Goal: Book appointment/travel/reservation

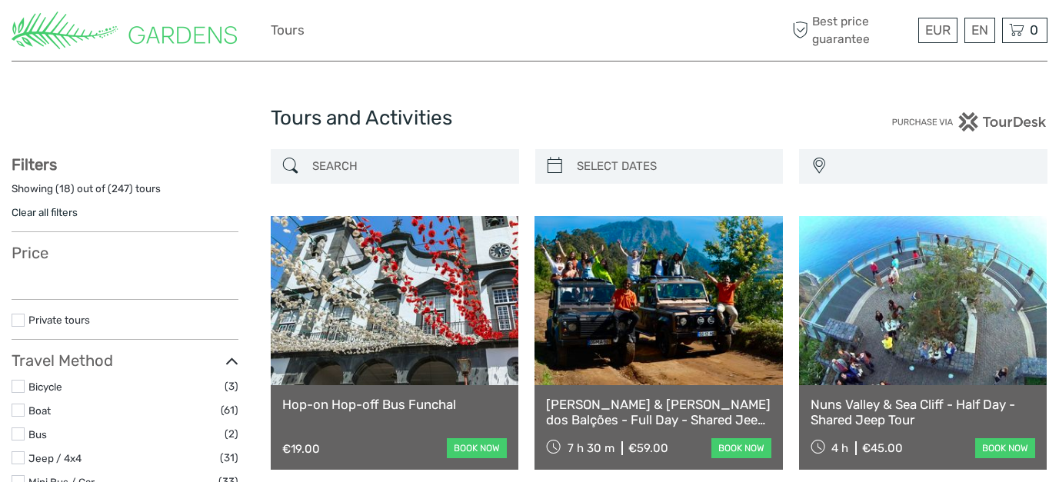
select select
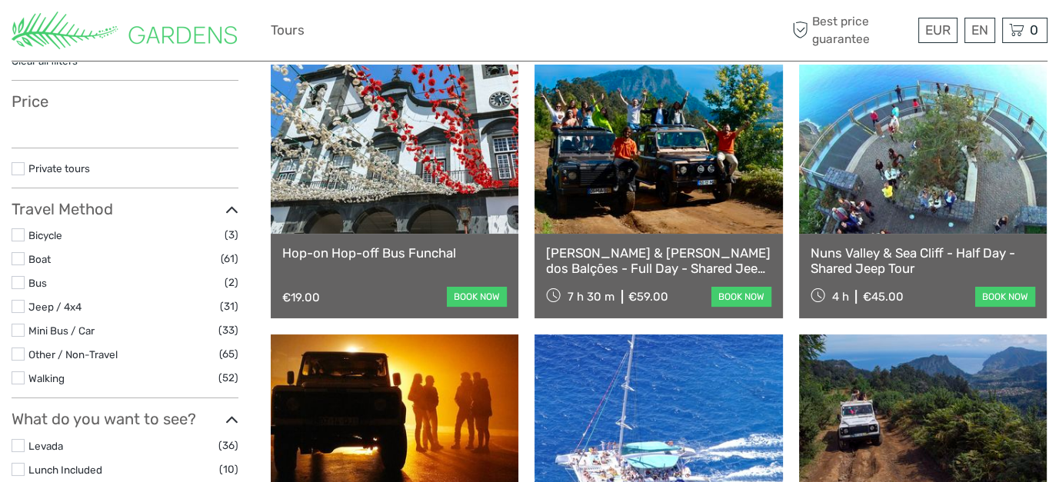
scroll to position [154, 0]
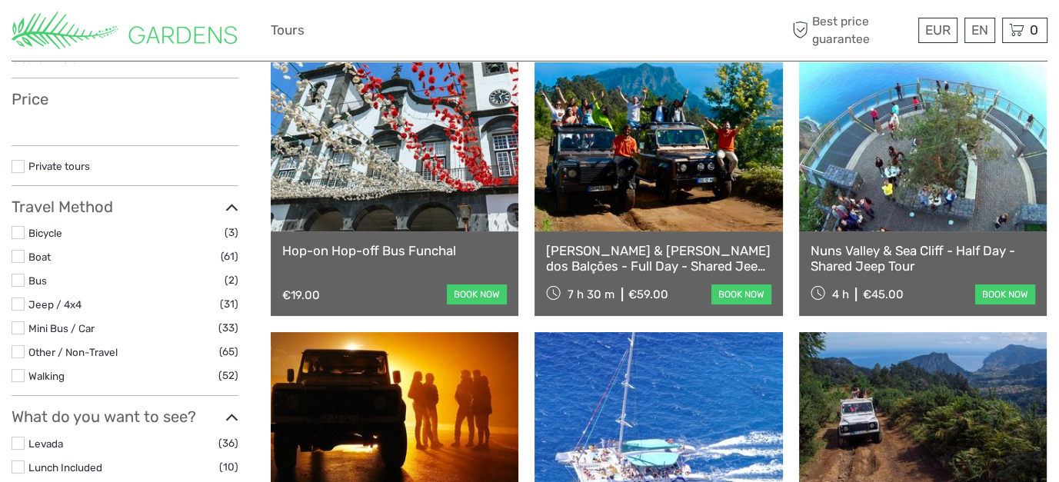
select select
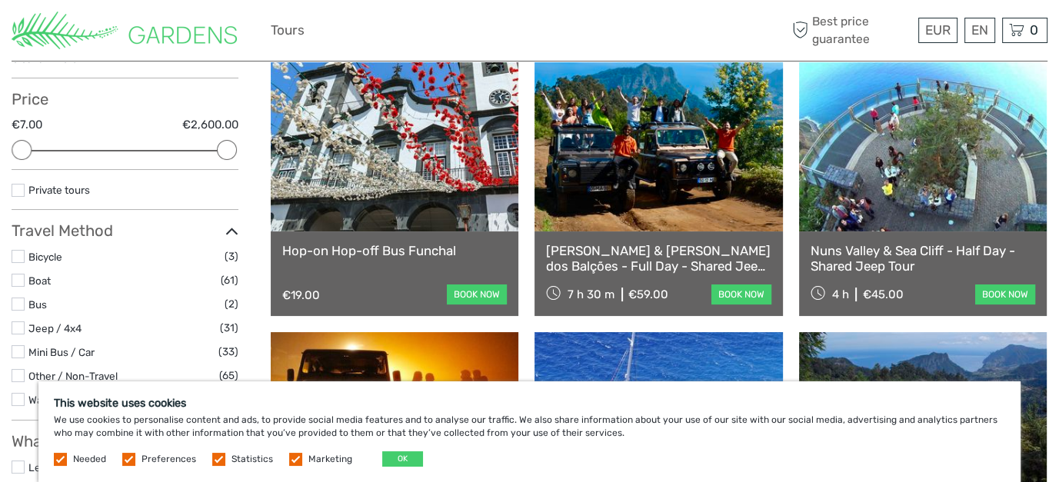
scroll to position [0, 0]
click at [131, 457] on label at bounding box center [128, 459] width 13 height 13
click at [0, 0] on input "checkbox" at bounding box center [0, 0] width 0 height 0
click at [212, 459] on label at bounding box center [218, 459] width 13 height 13
click at [0, 0] on input "checkbox" at bounding box center [0, 0] width 0 height 0
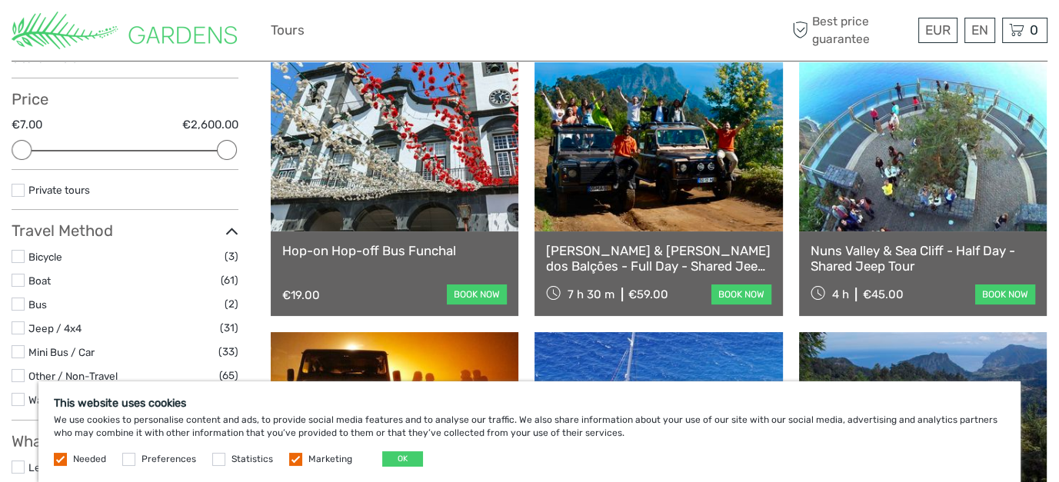
click at [291, 460] on label at bounding box center [295, 459] width 13 height 13
click at [0, 0] on input "checkbox" at bounding box center [0, 0] width 0 height 0
click at [400, 458] on button "OK" at bounding box center [402, 458] width 41 height 15
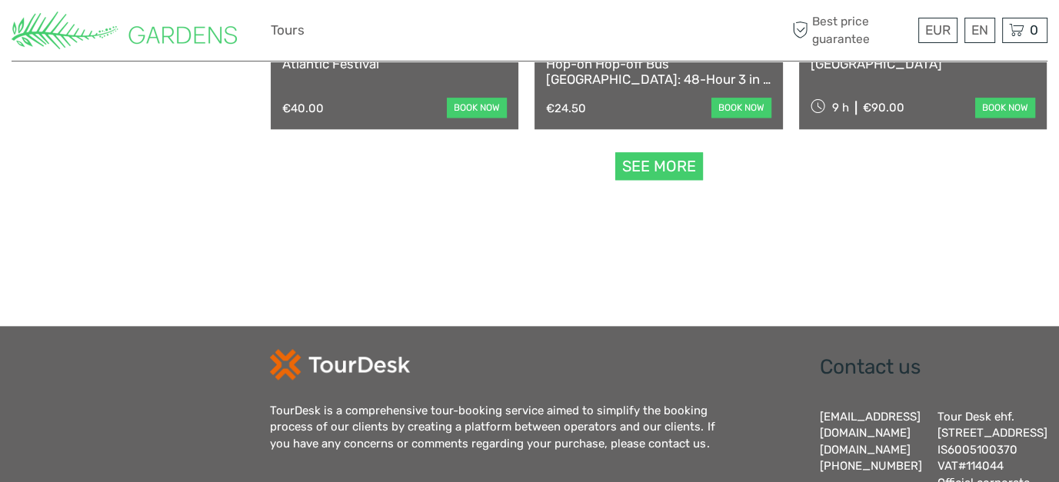
scroll to position [1692, 0]
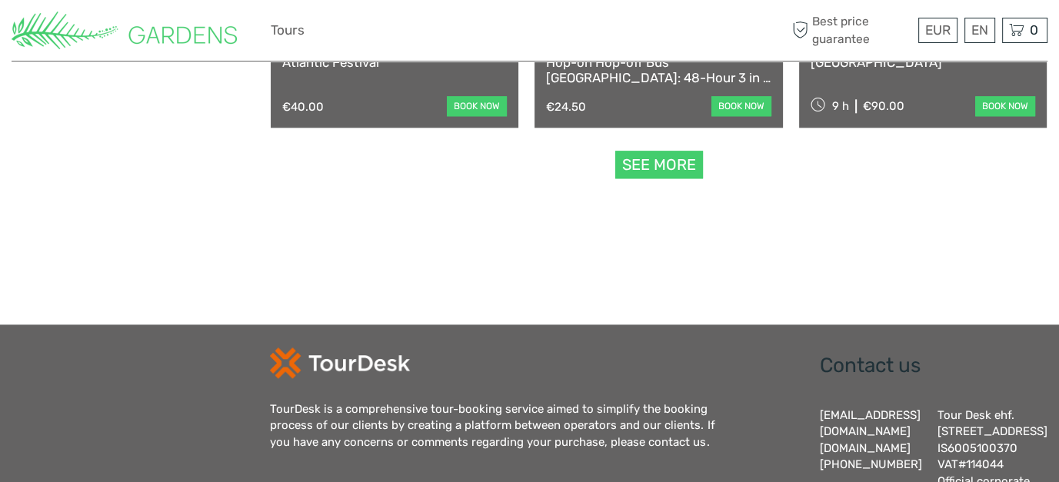
click at [661, 172] on link "See more" at bounding box center [659, 165] width 88 height 28
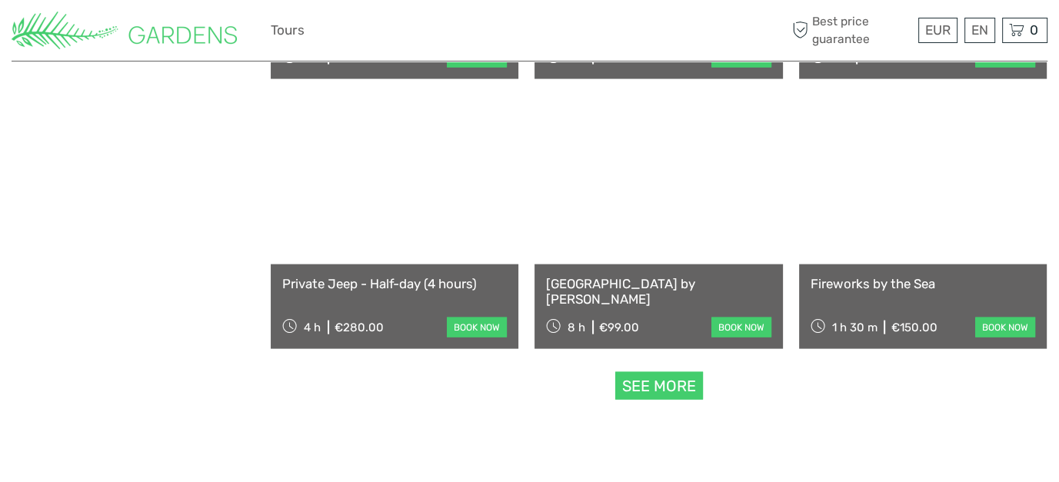
scroll to position [3154, 0]
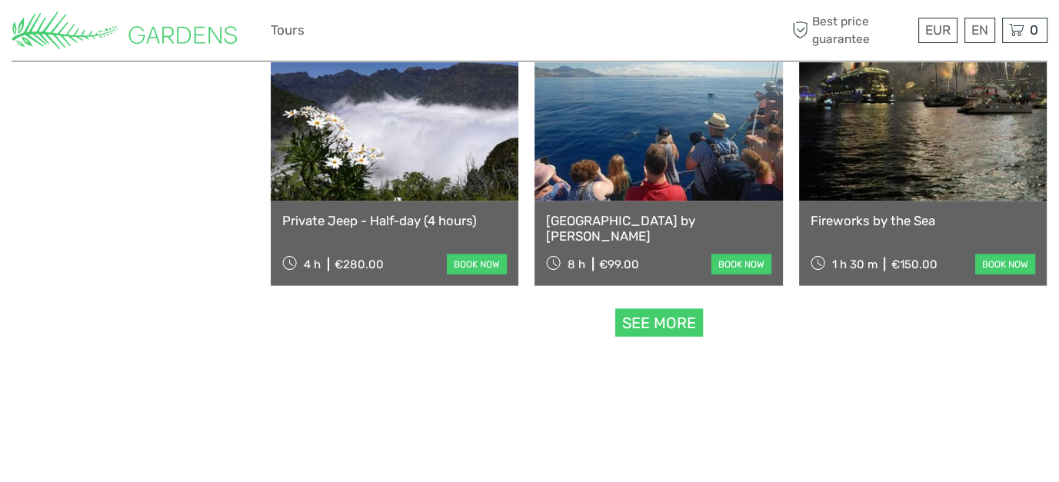
click at [620, 310] on link "See more" at bounding box center [659, 323] width 88 height 28
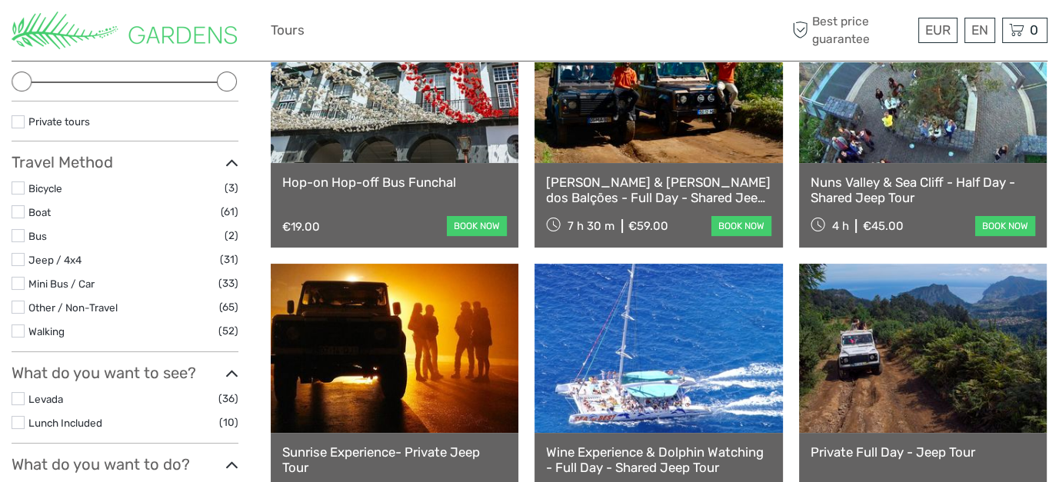
scroll to position [231, 0]
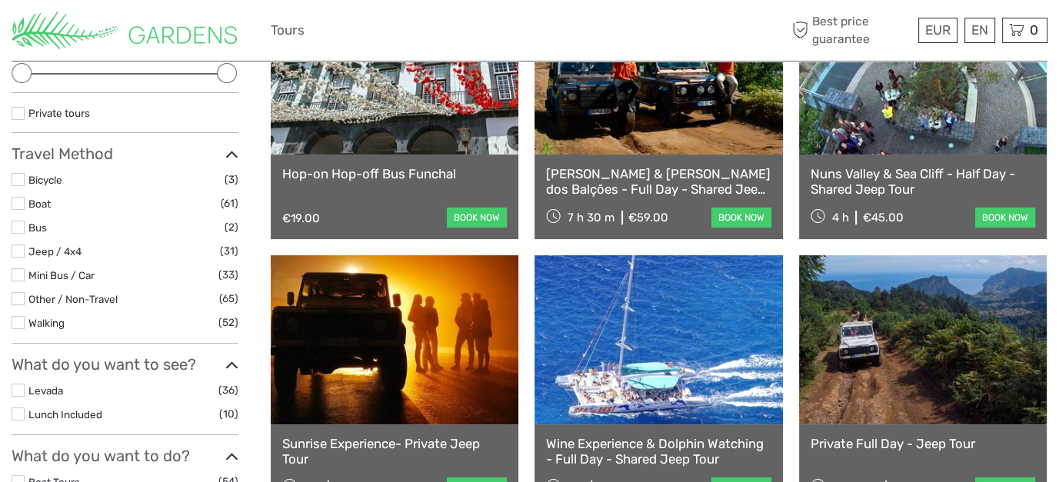
click at [18, 273] on label at bounding box center [18, 274] width 13 height 13
click at [0, 0] on input "checkbox" at bounding box center [0, 0] width 0 height 0
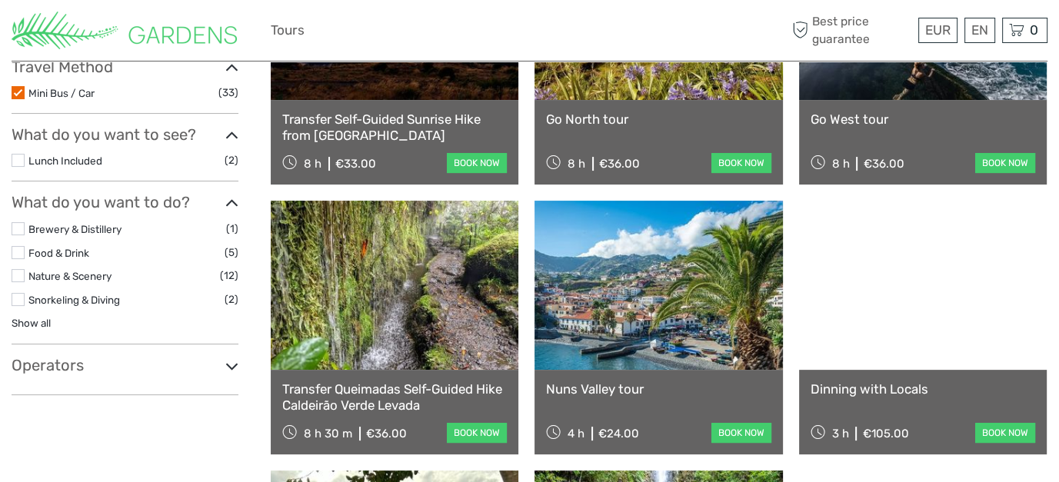
scroll to position [241, 0]
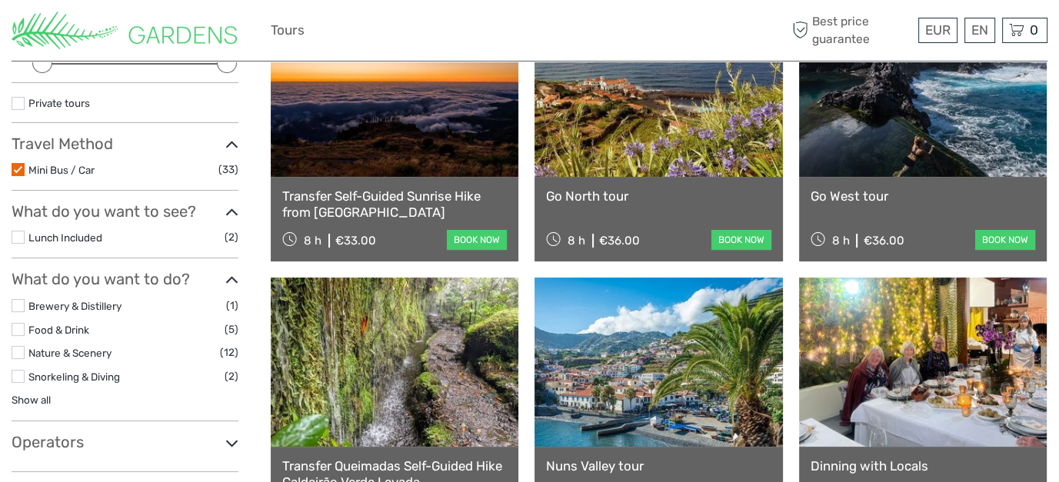
click at [679, 174] on link at bounding box center [659, 92] width 248 height 169
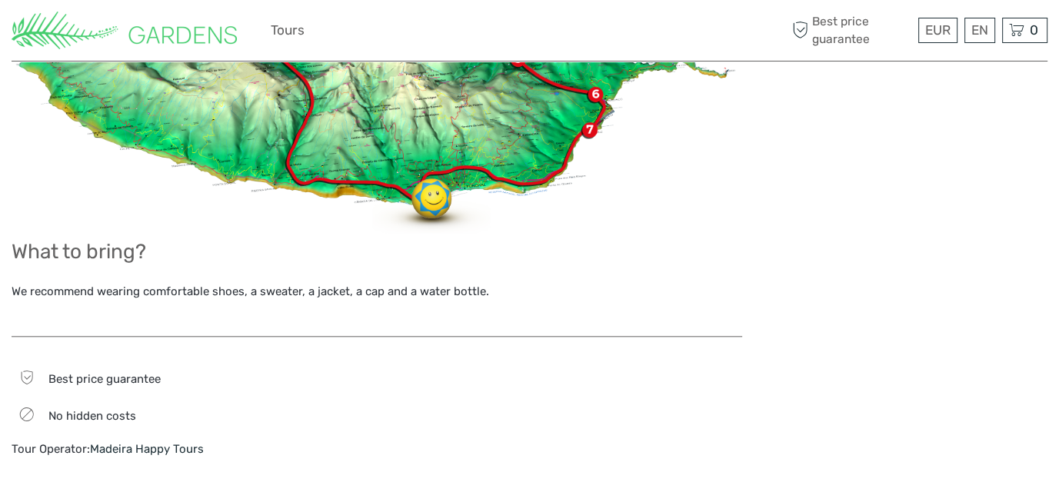
scroll to position [1461, 0]
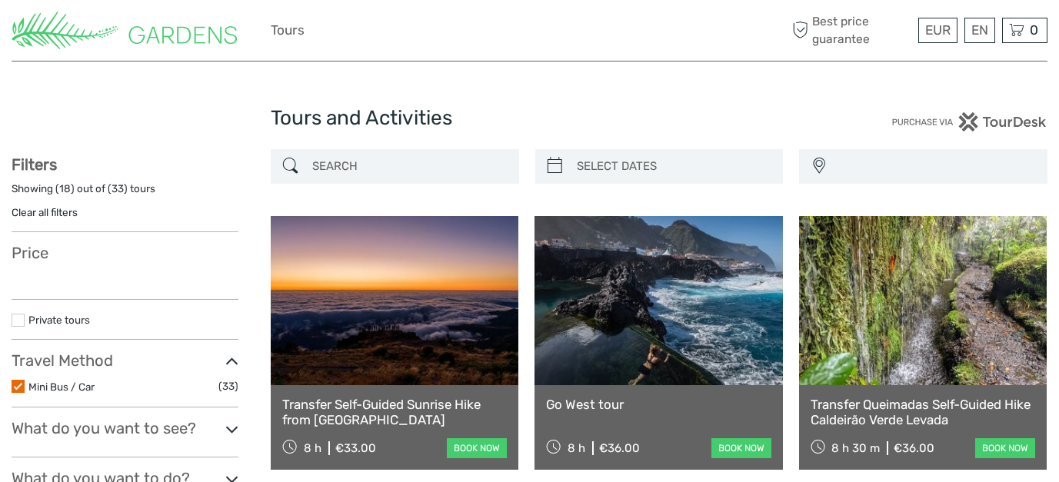
select select
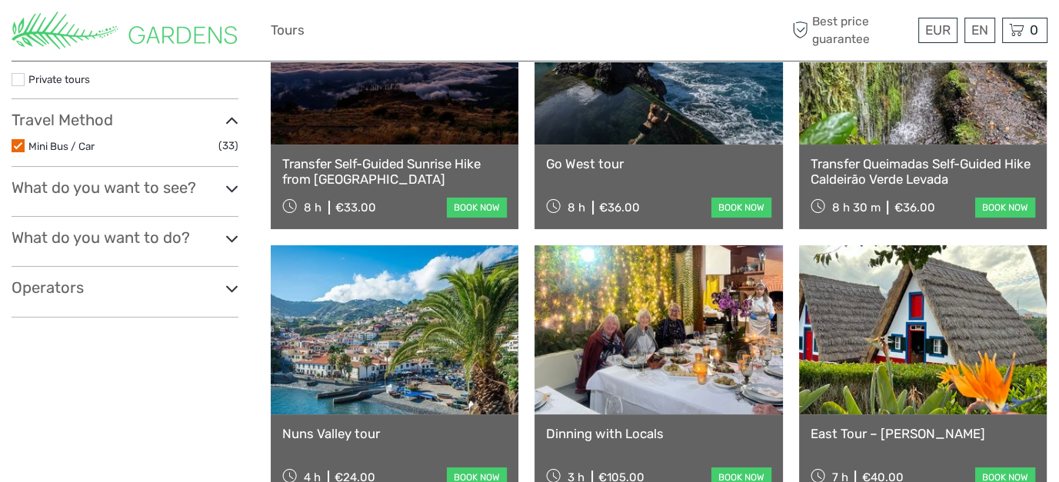
select select
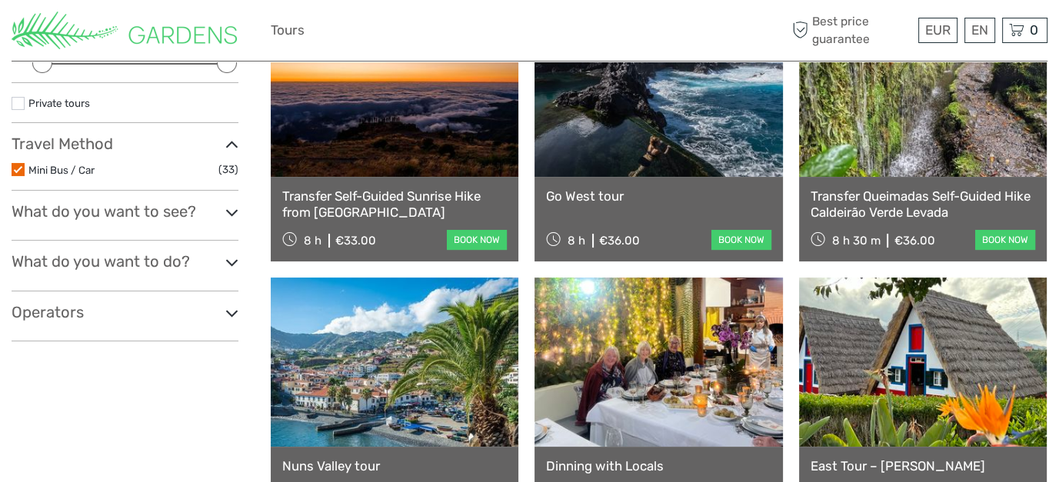
click at [664, 182] on div "Go West tour 8 h €36.00 book now" at bounding box center [659, 219] width 248 height 85
click at [651, 159] on link at bounding box center [659, 92] width 248 height 169
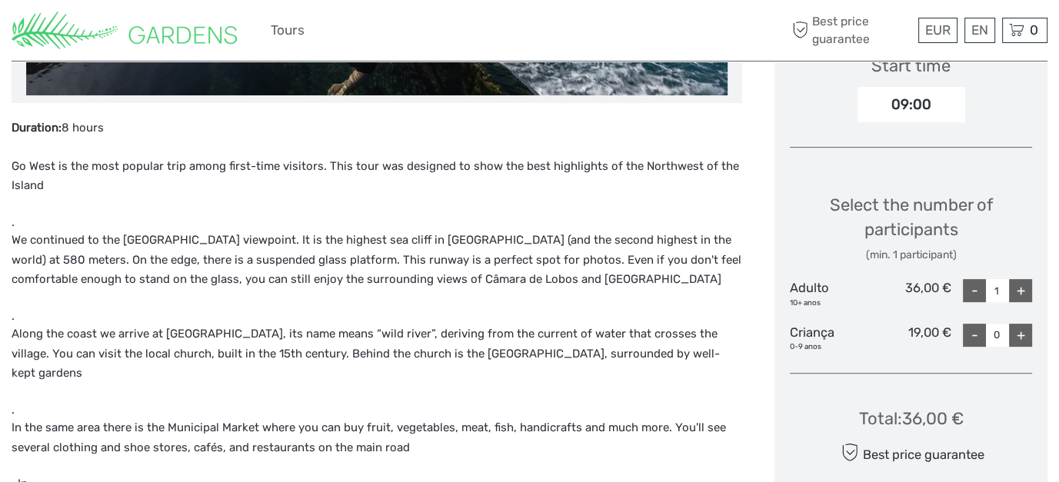
scroll to position [538, 0]
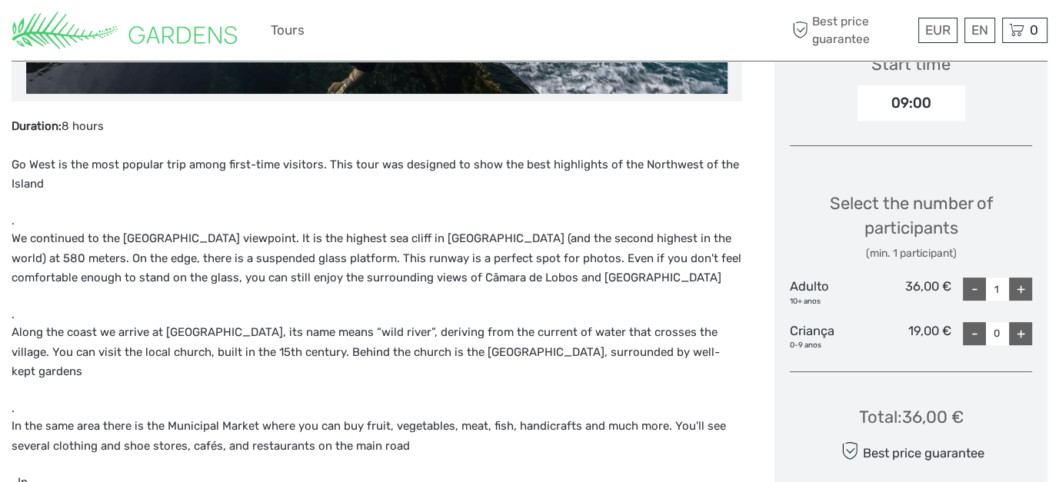
click at [1026, 288] on div "+" at bounding box center [1020, 289] width 23 height 23
type input "2"
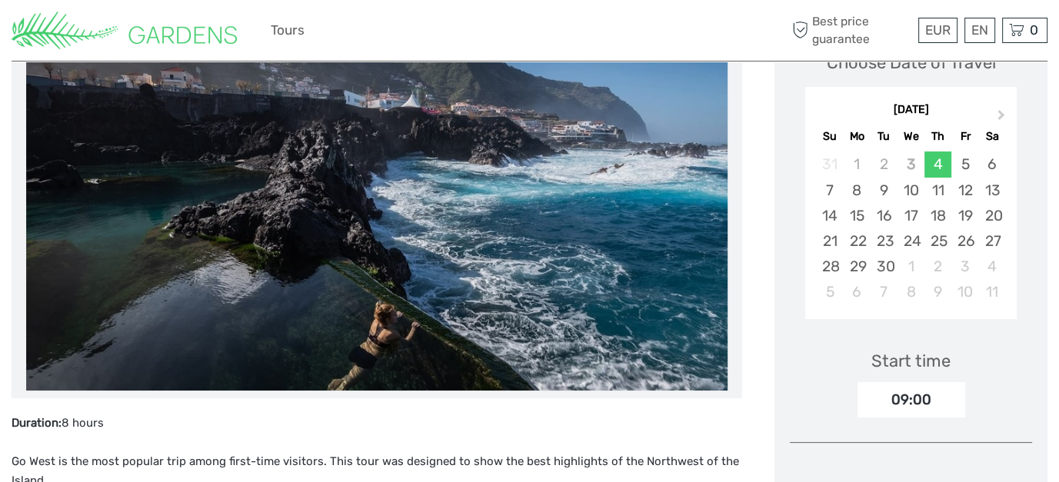
scroll to position [154, 0]
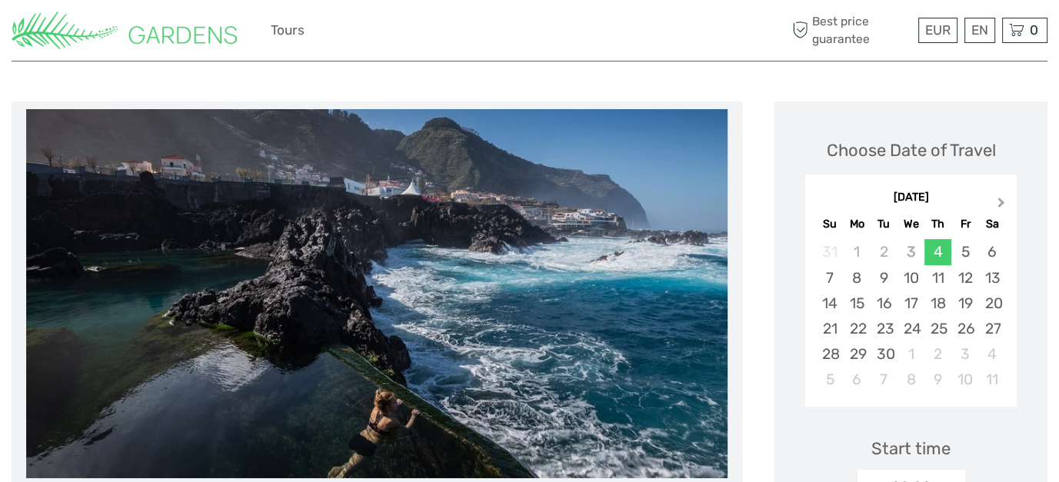
click at [1001, 202] on span "Next Month" at bounding box center [1001, 206] width 0 height 22
click at [829, 282] on div "2" at bounding box center [829, 277] width 27 height 25
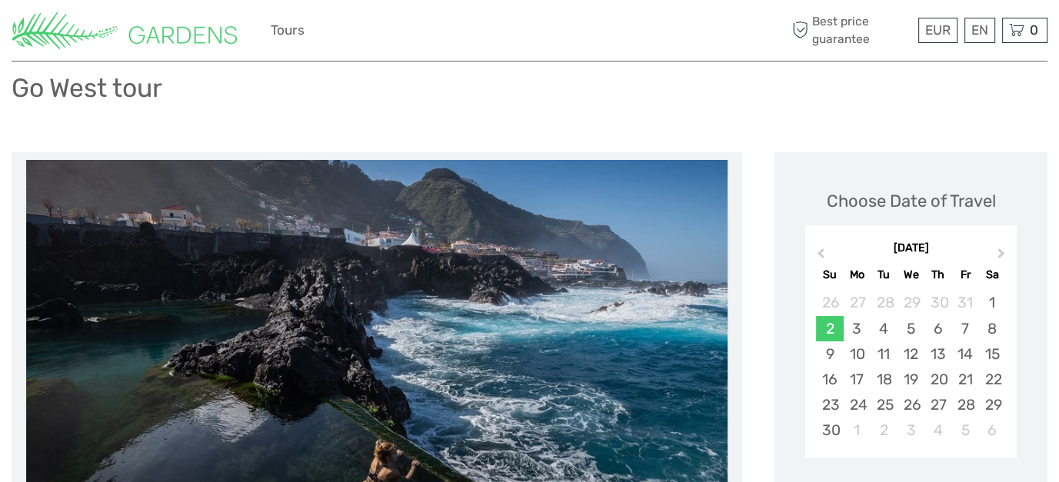
scroll to position [0, 0]
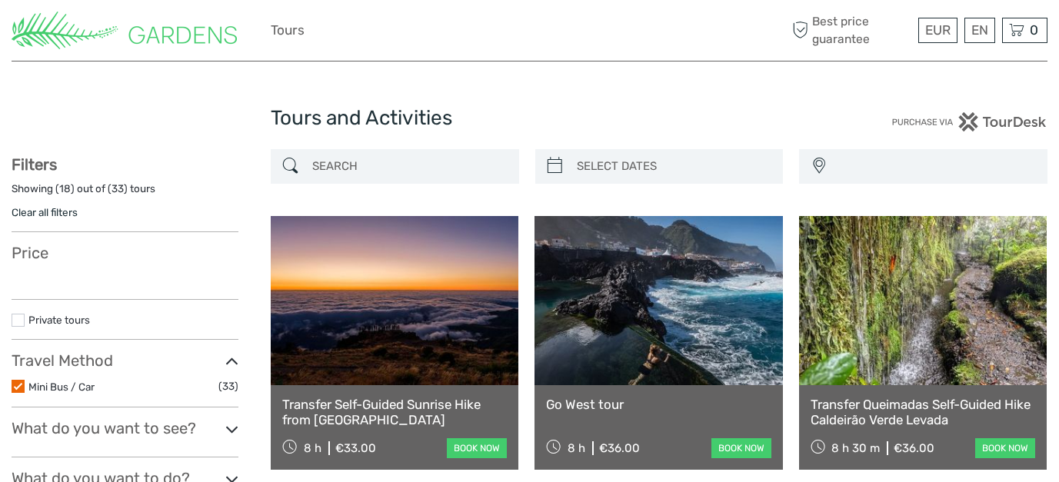
select select
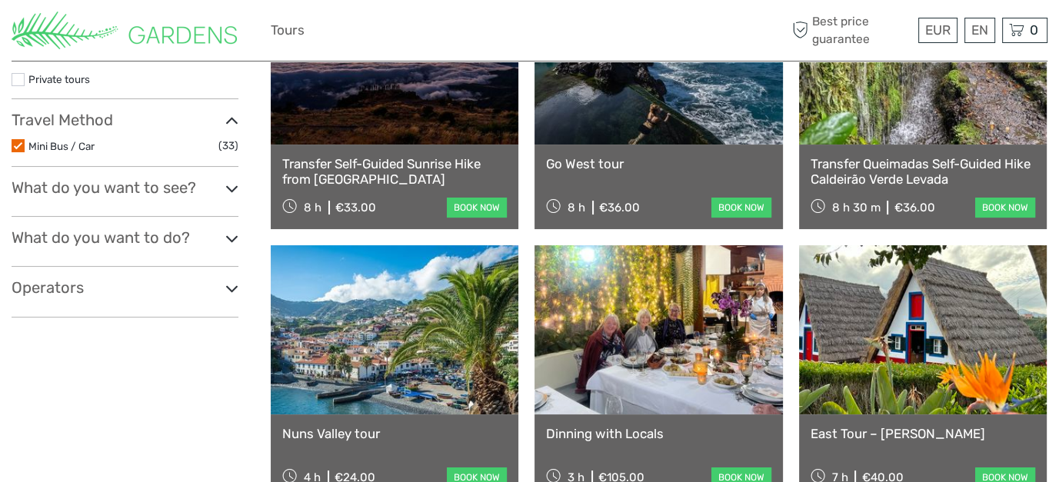
select select
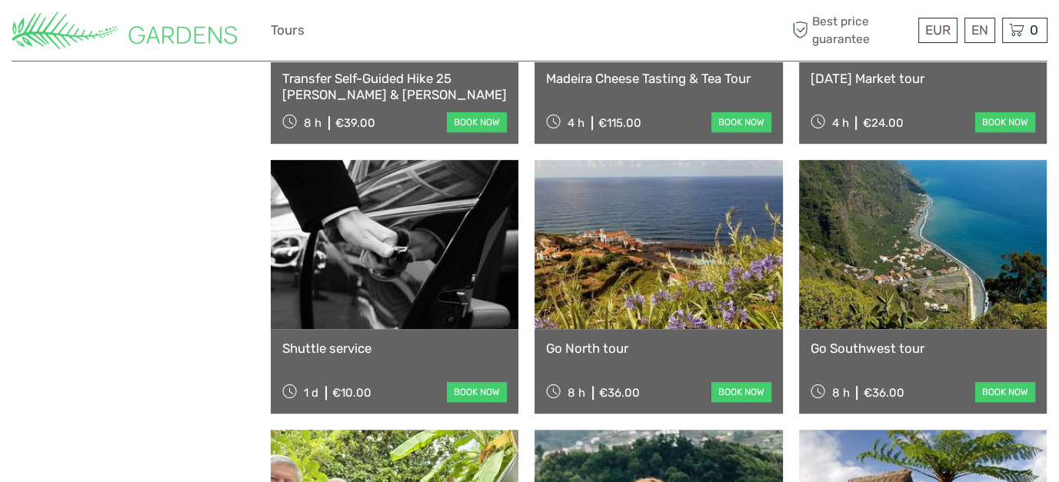
scroll to position [933, 0]
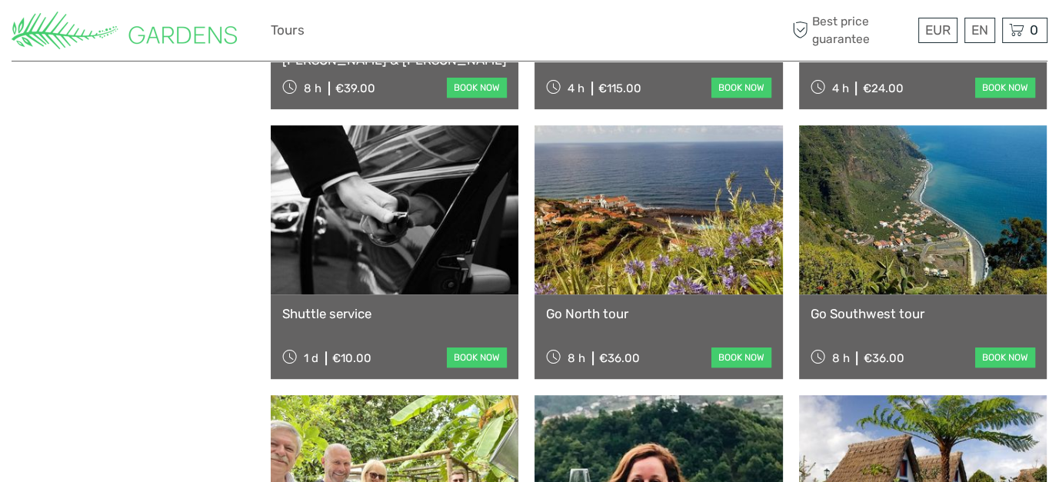
click at [347, 281] on link at bounding box center [395, 209] width 248 height 169
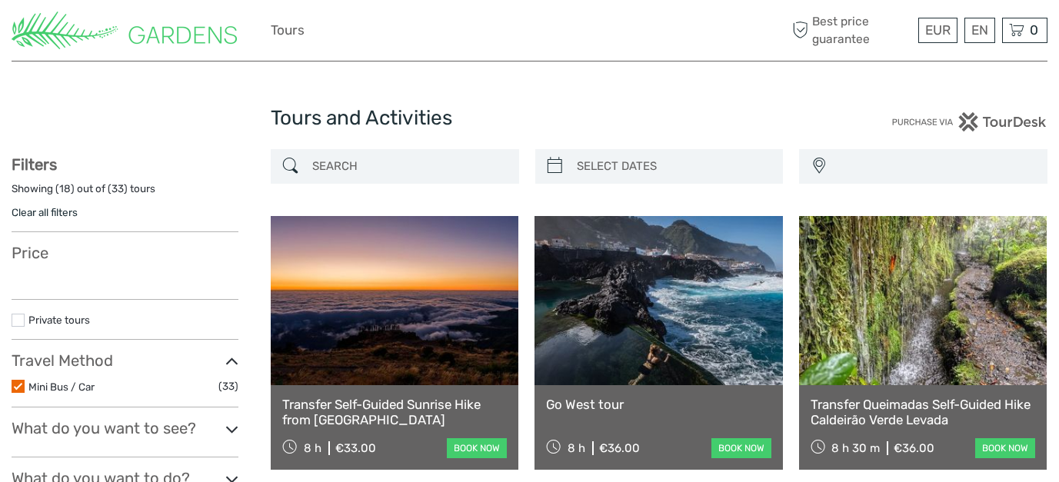
select select
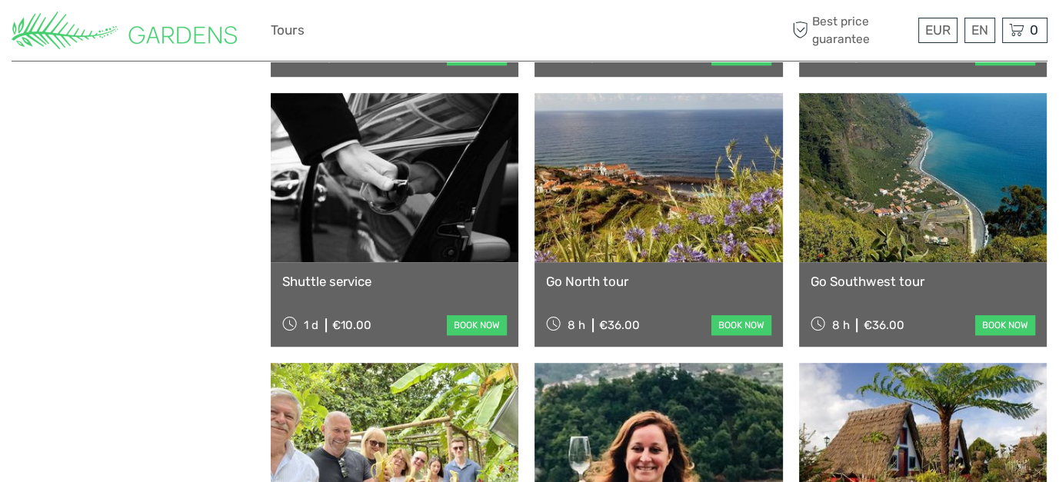
select select
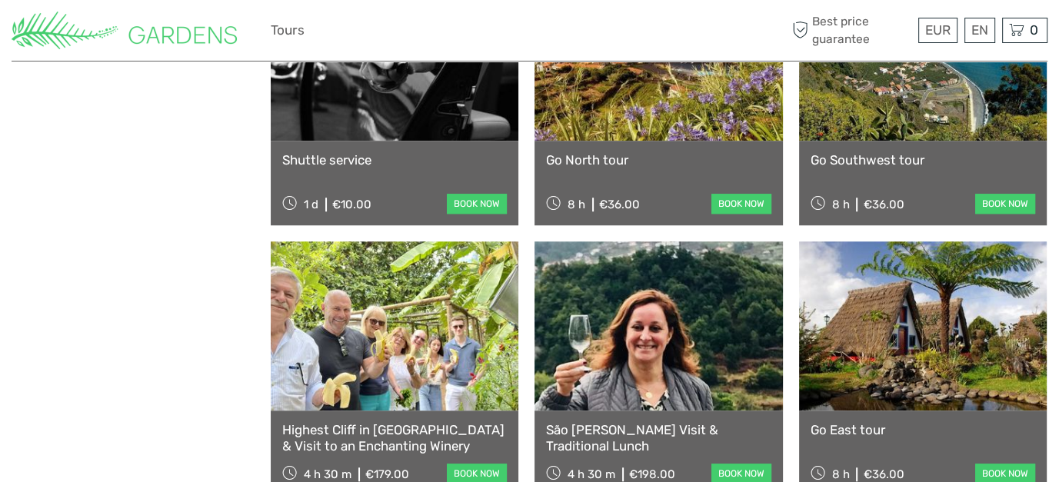
click at [951, 93] on link at bounding box center [923, 56] width 248 height 169
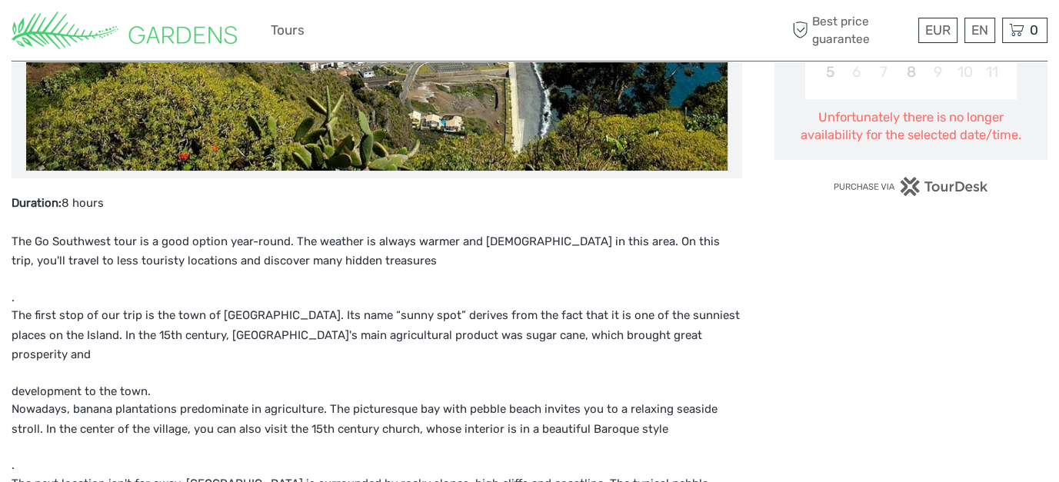
scroll to position [154, 0]
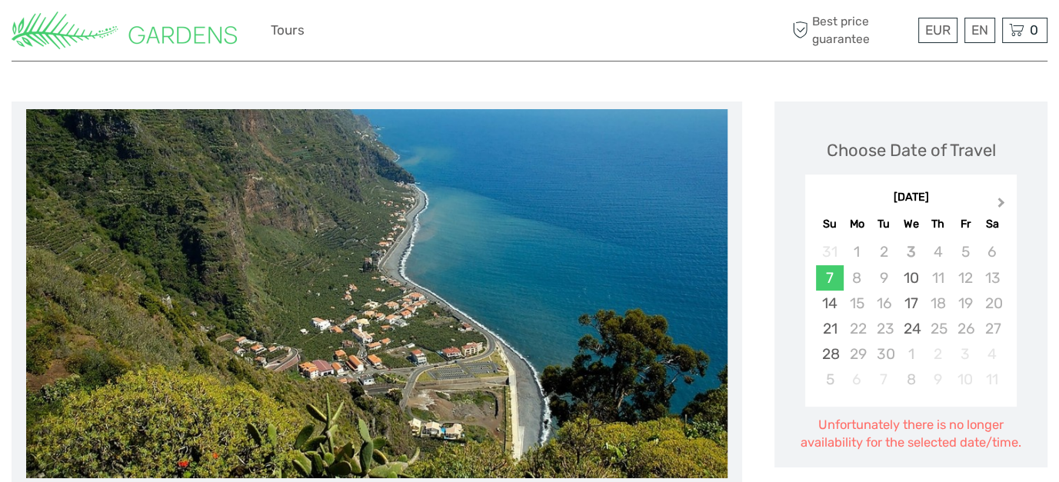
click at [1001, 204] on span "Next Month" at bounding box center [1001, 206] width 0 height 22
click at [828, 278] on div "2" at bounding box center [829, 277] width 27 height 25
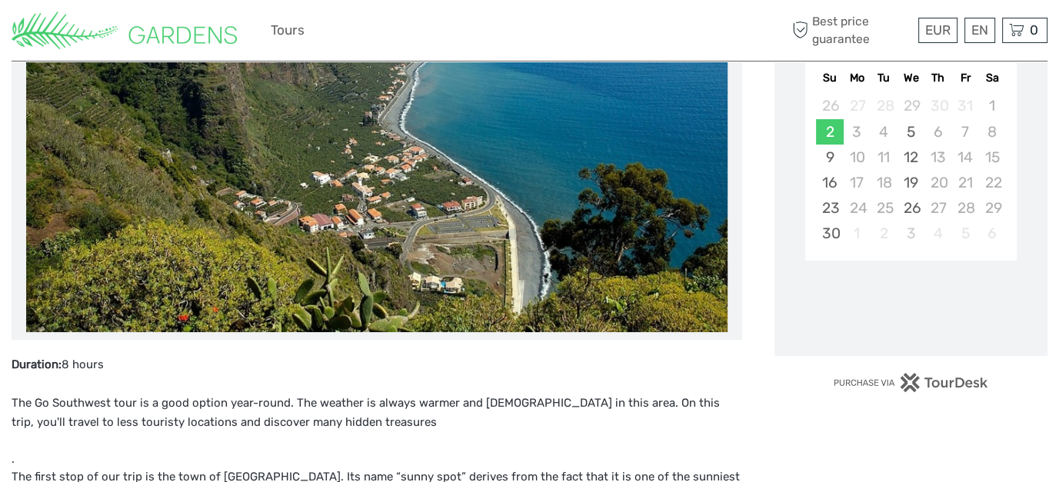
scroll to position [308, 0]
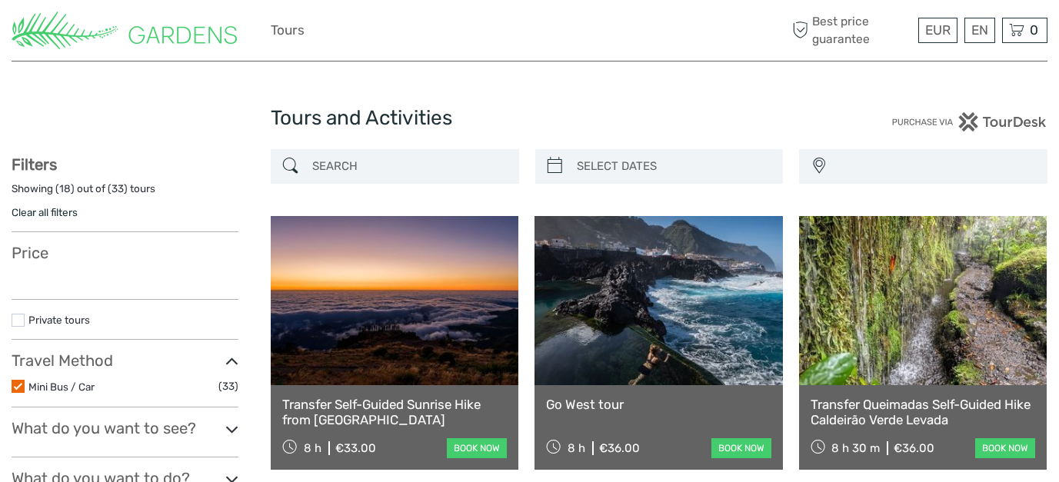
select select
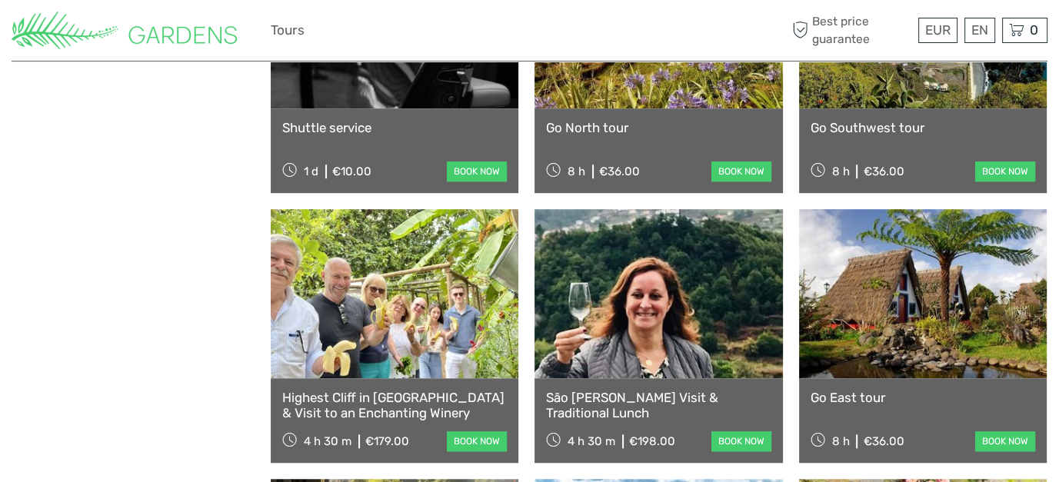
select select
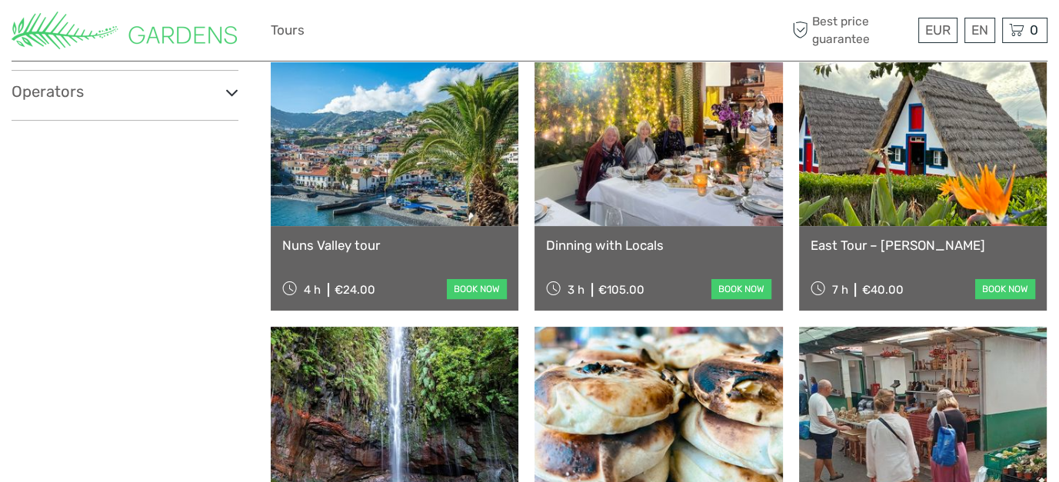
scroll to position [471, 0]
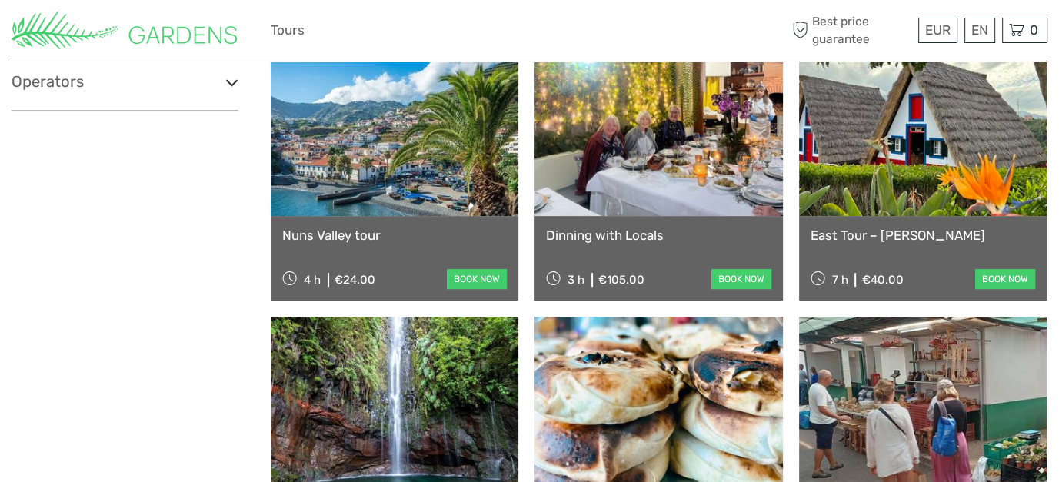
click at [915, 143] on link at bounding box center [923, 131] width 248 height 169
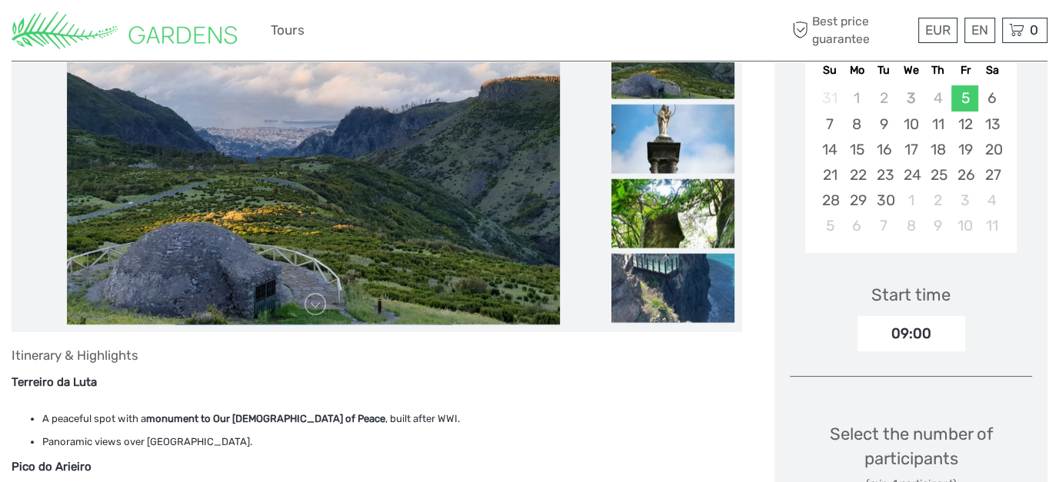
scroll to position [385, 0]
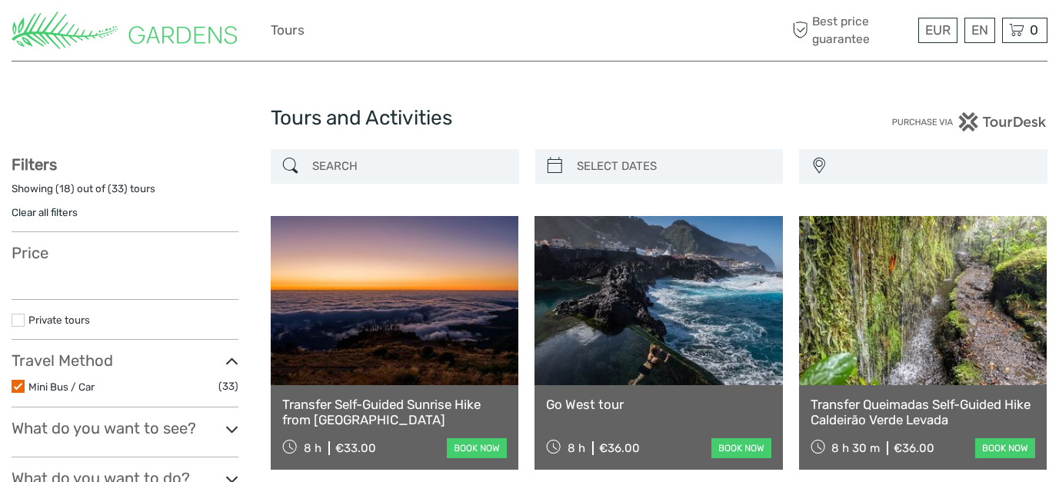
select select
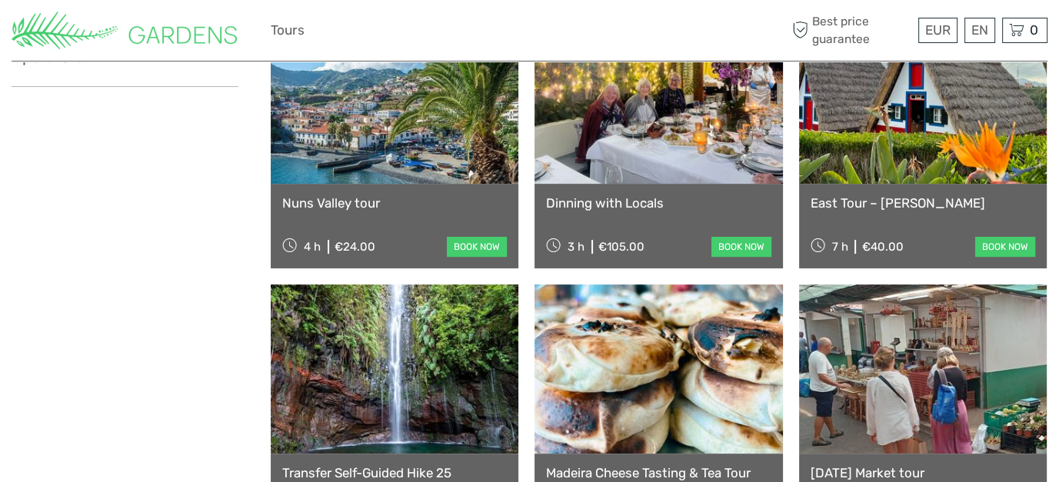
select select
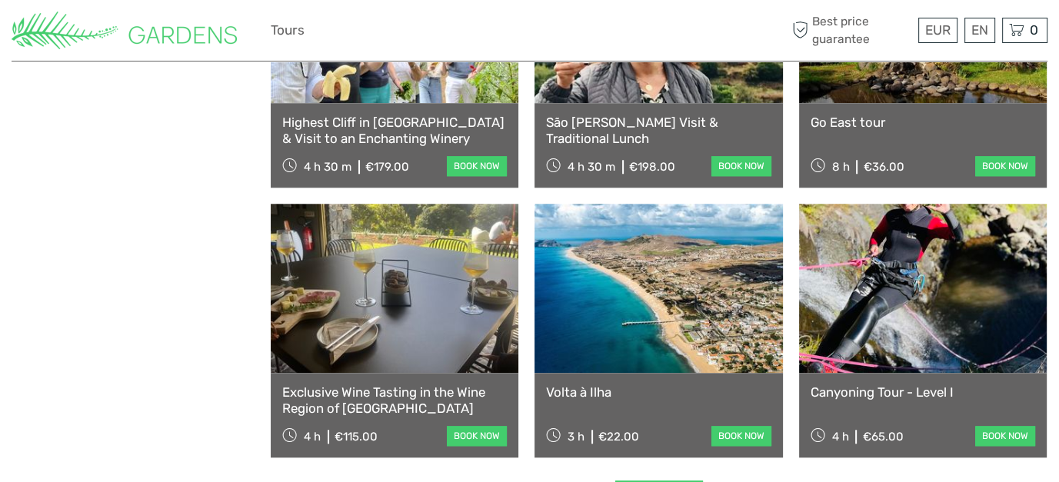
scroll to position [1471, 0]
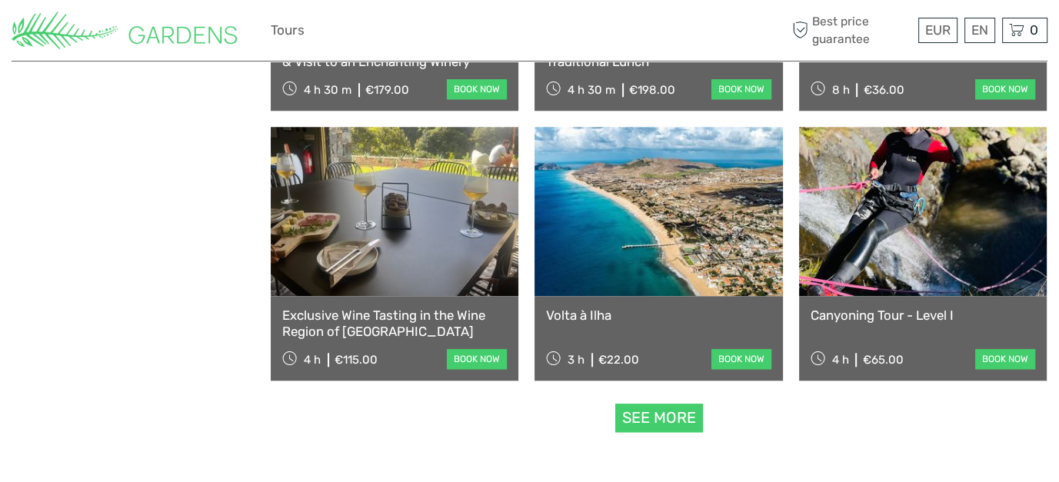
click at [675, 419] on link "See more" at bounding box center [659, 418] width 88 height 28
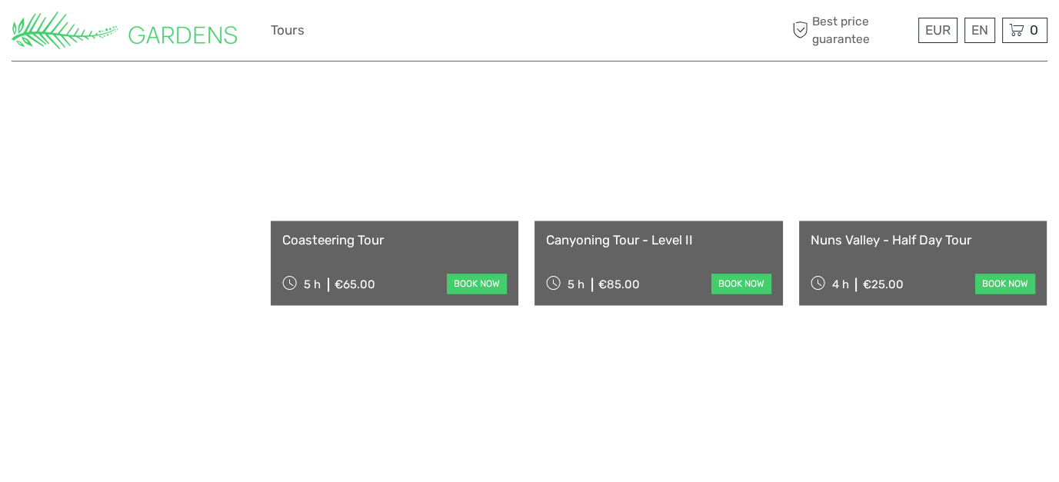
scroll to position [2317, 0]
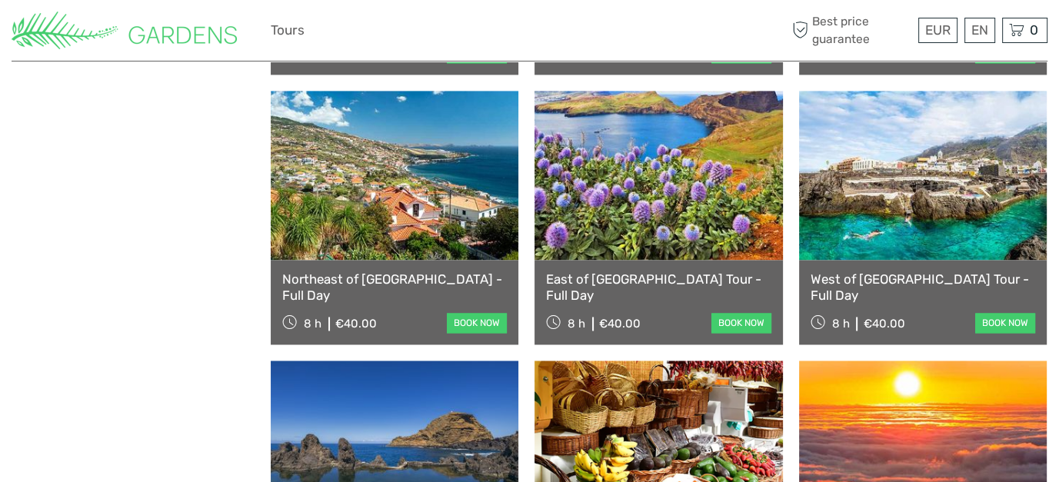
click at [988, 281] on link "West of Madeira Island Tour - Full Day" at bounding box center [923, 288] width 225 height 32
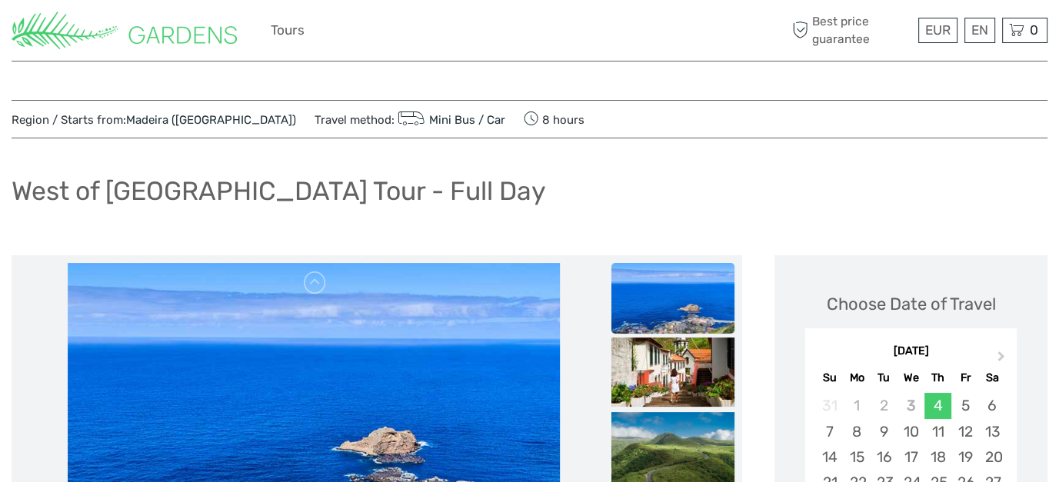
click at [222, 32] on img at bounding box center [124, 31] width 225 height 38
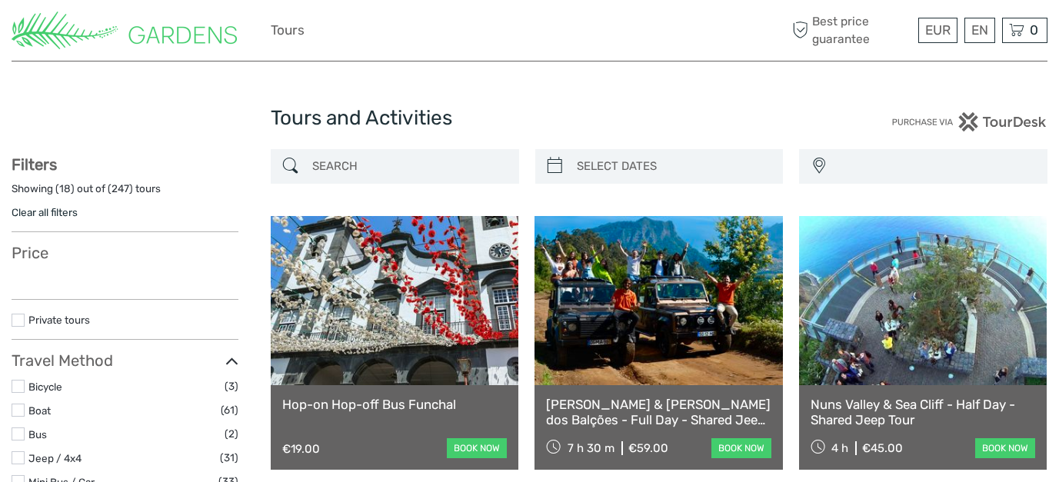
select select
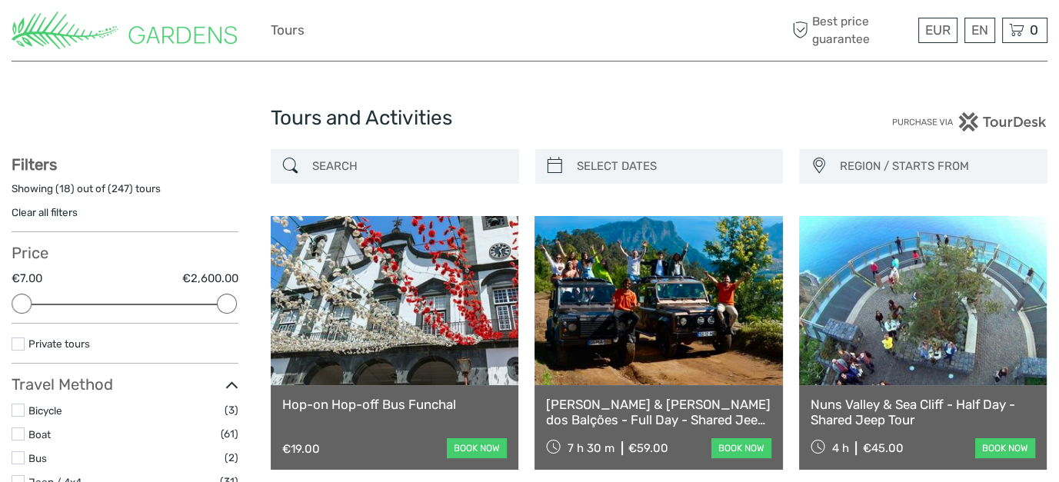
click at [147, 45] on img at bounding box center [124, 31] width 225 height 38
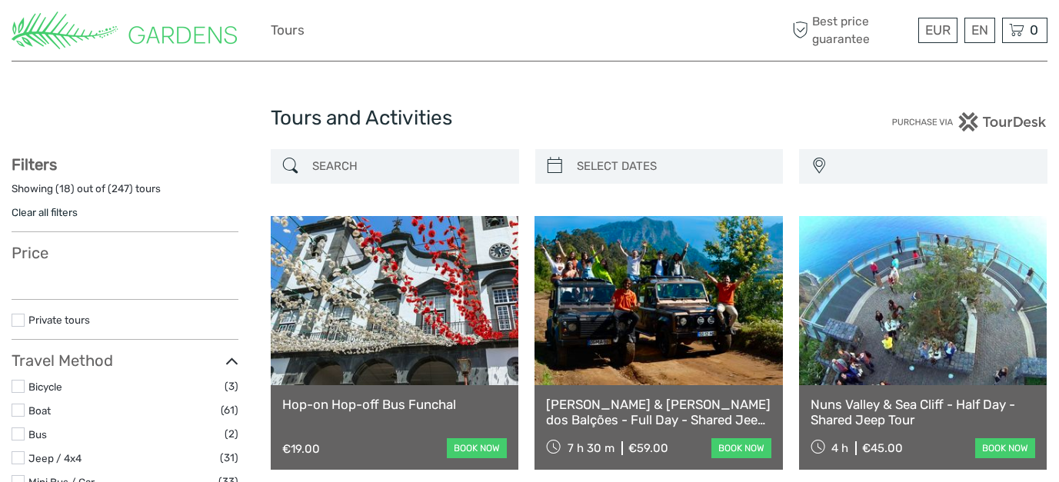
select select
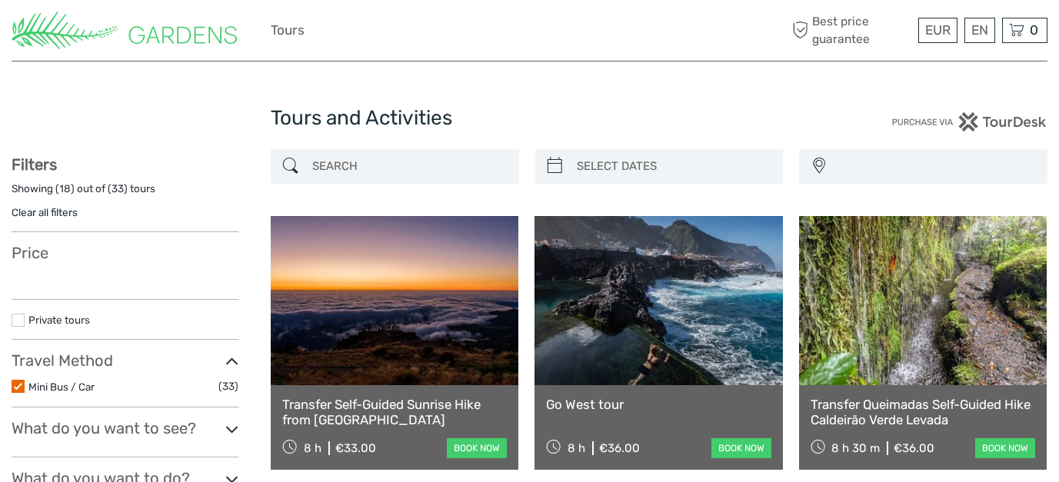
select select
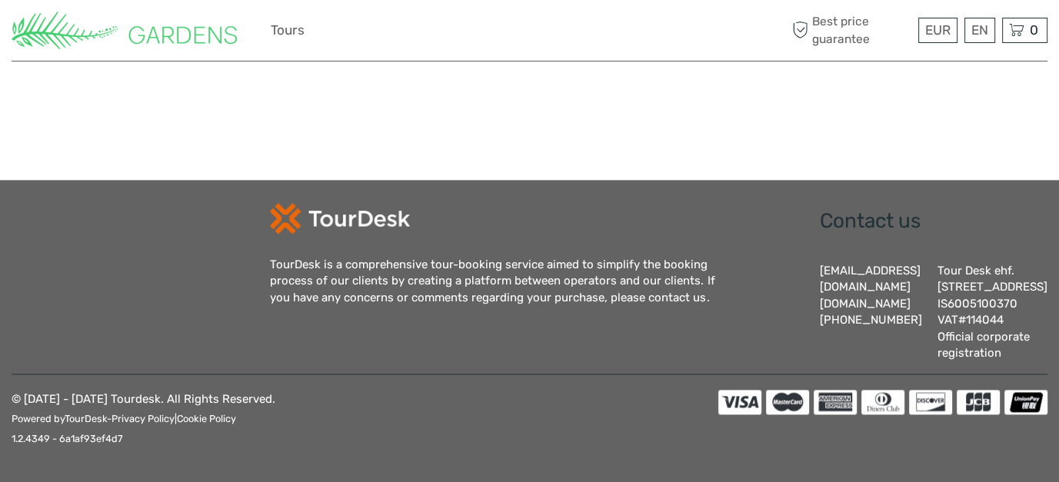
select select
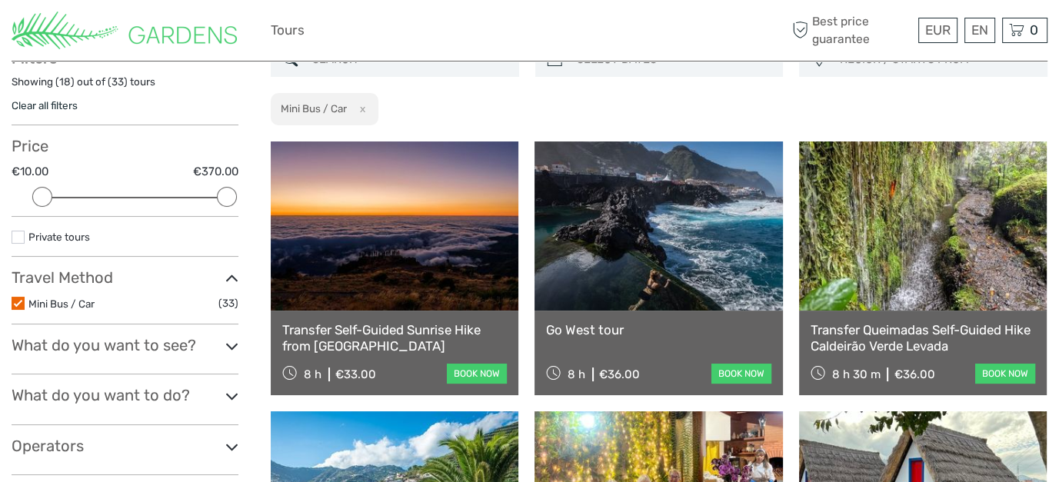
scroll to position [0, 0]
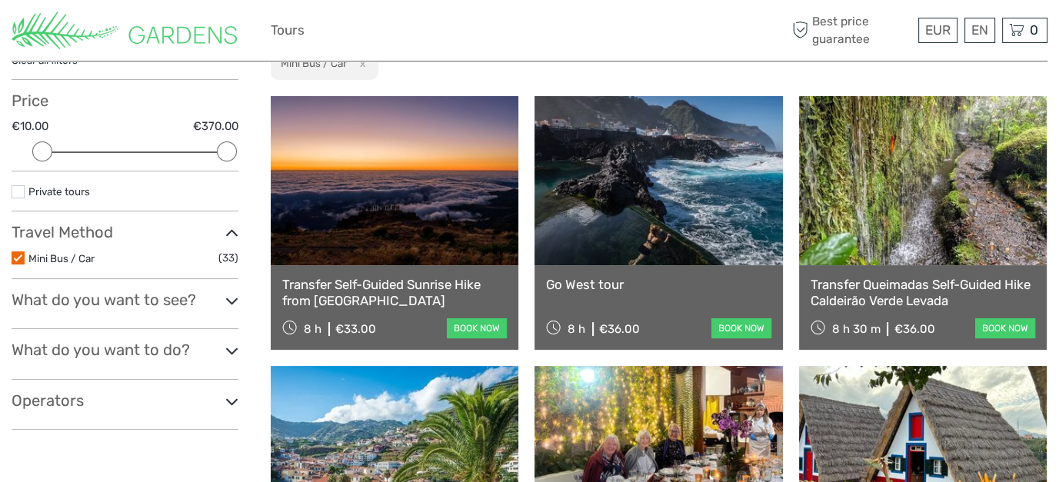
scroll to position [154, 0]
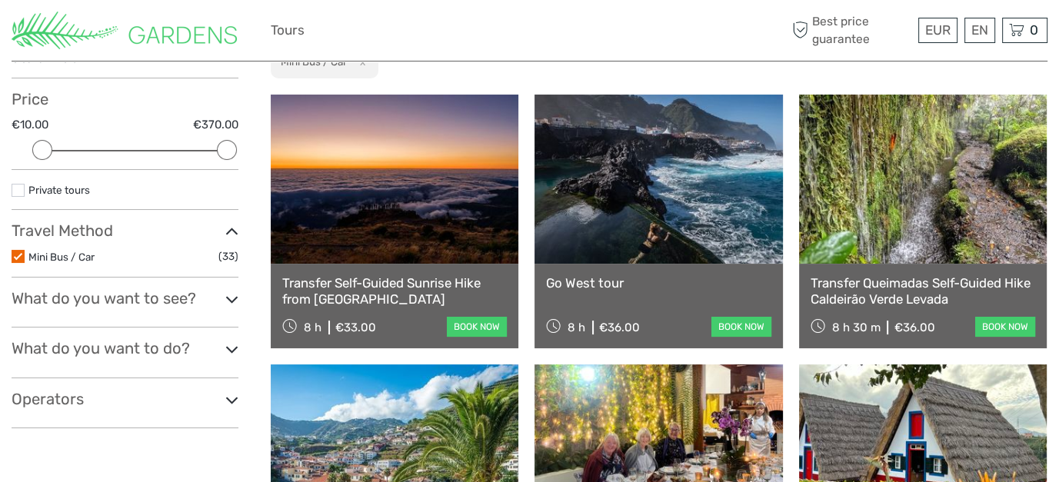
click at [14, 259] on label at bounding box center [18, 256] width 13 height 13
click at [0, 0] on input "checkbox" at bounding box center [0, 0] width 0 height 0
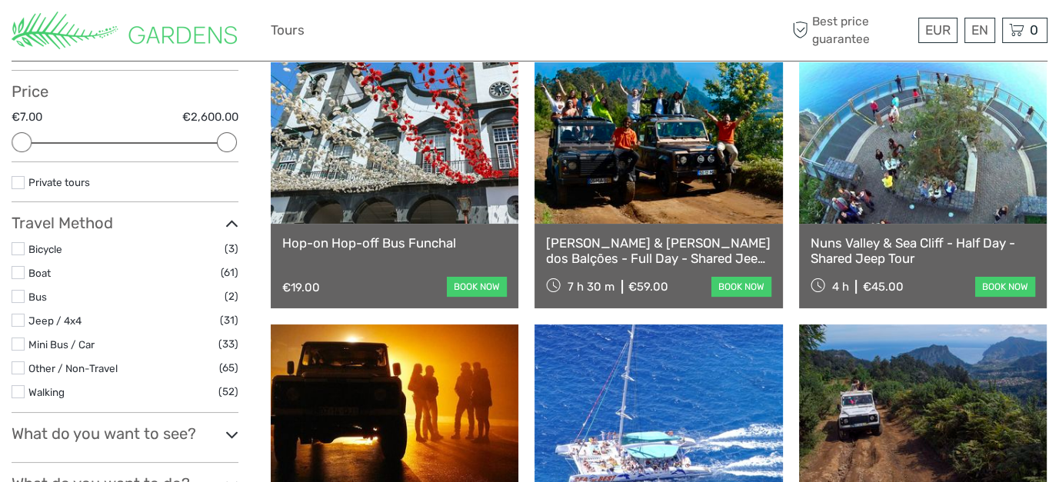
scroll to position [318, 0]
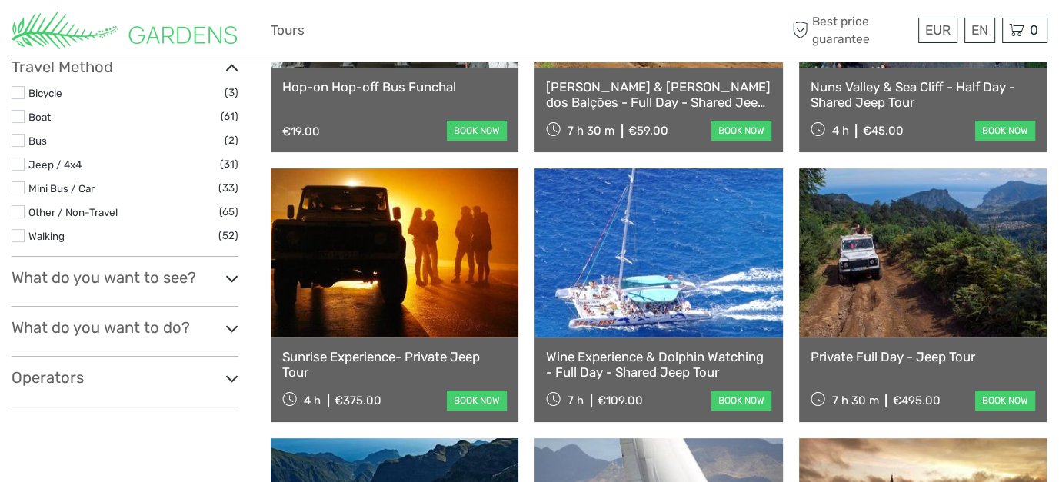
click at [170, 277] on h3 "What do you want to see?" at bounding box center [125, 277] width 227 height 18
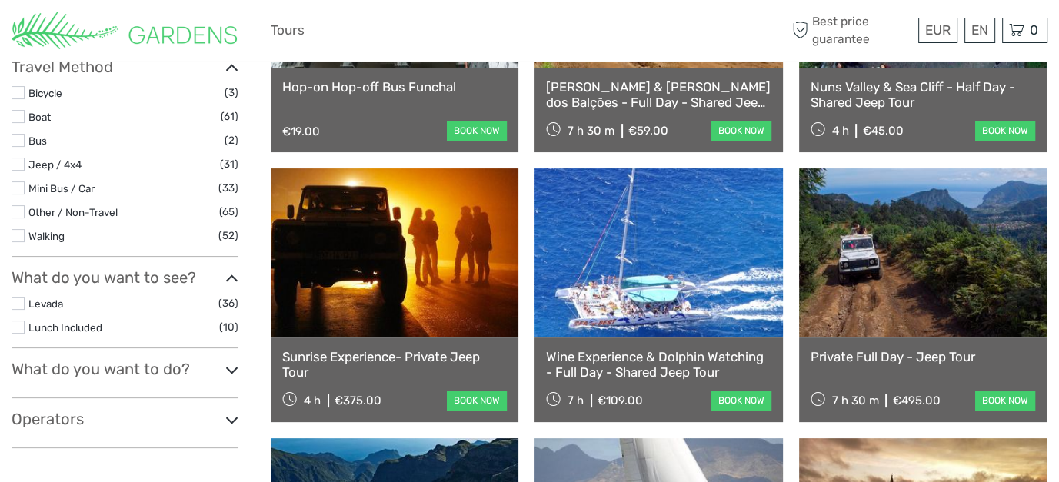
scroll to position [97, 0]
